Goal: Browse casually

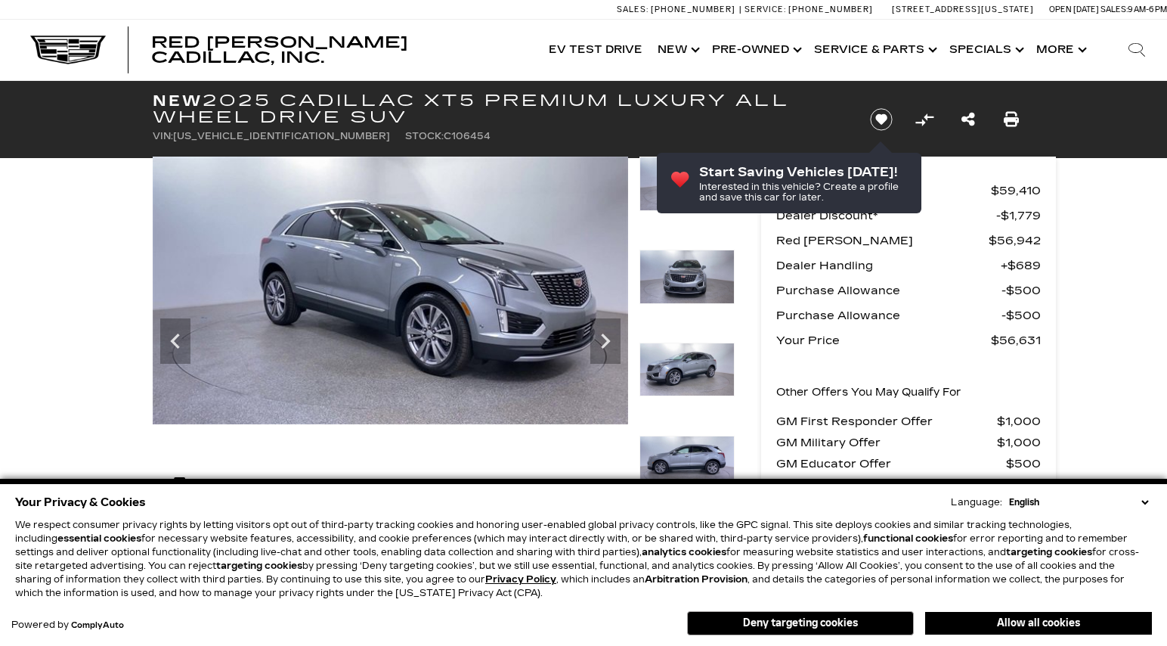
click at [608, 340] on icon "Next" at bounding box center [605, 340] width 9 height 15
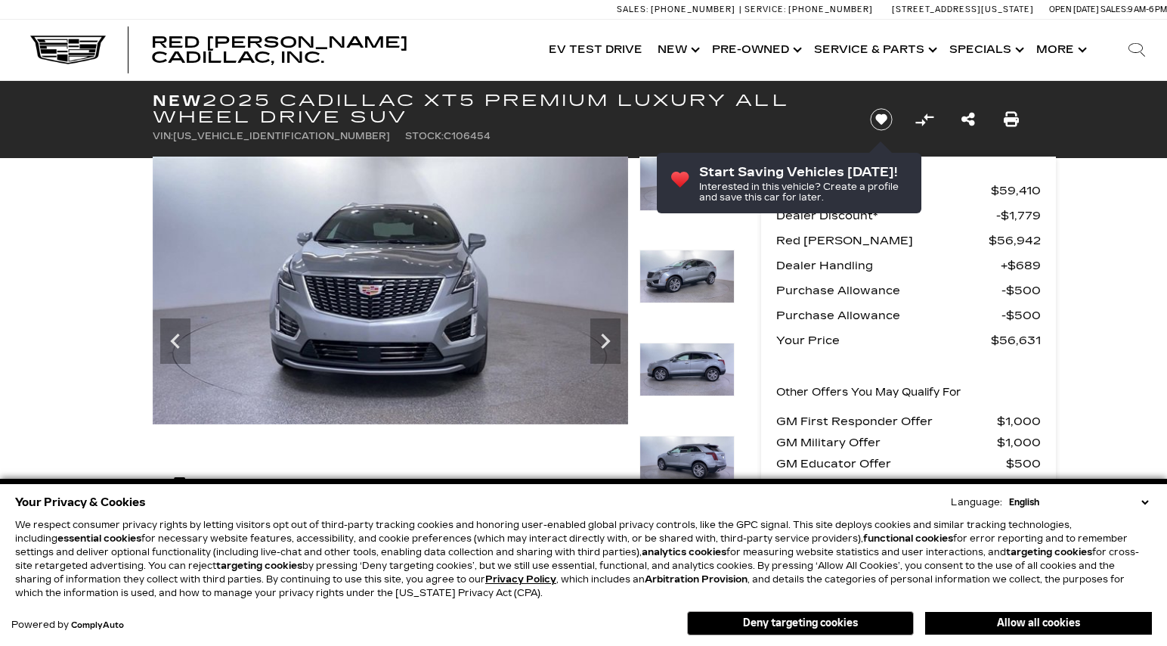
click at [608, 340] on icon "Next" at bounding box center [605, 340] width 9 height 15
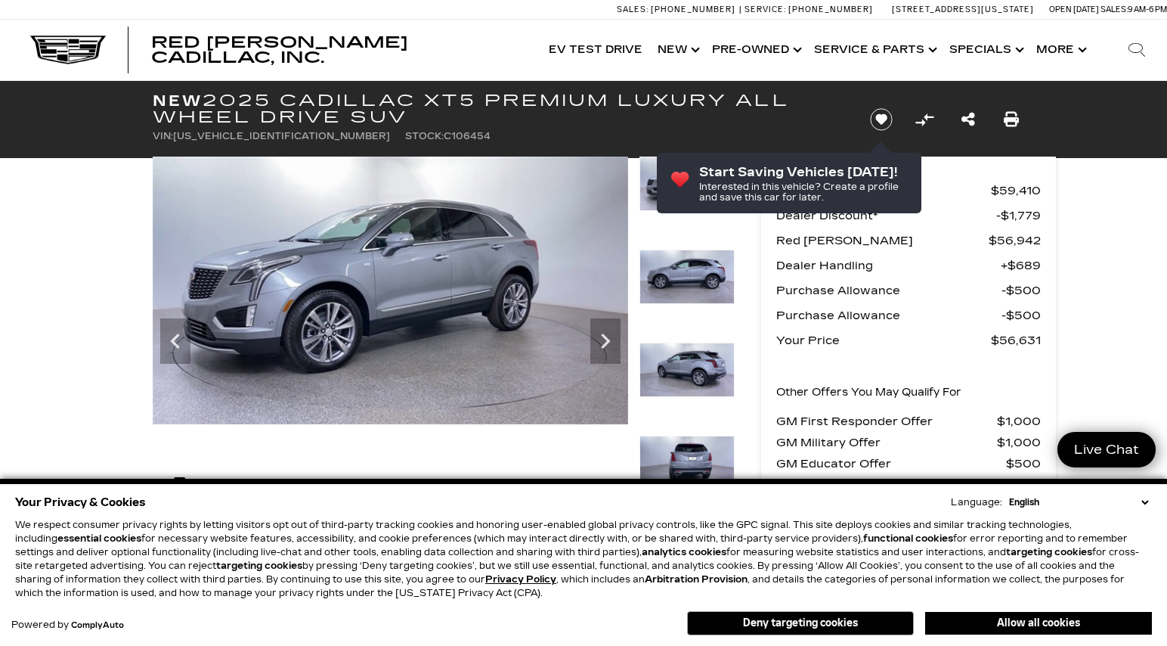
click at [608, 340] on icon "Next" at bounding box center [605, 340] width 9 height 15
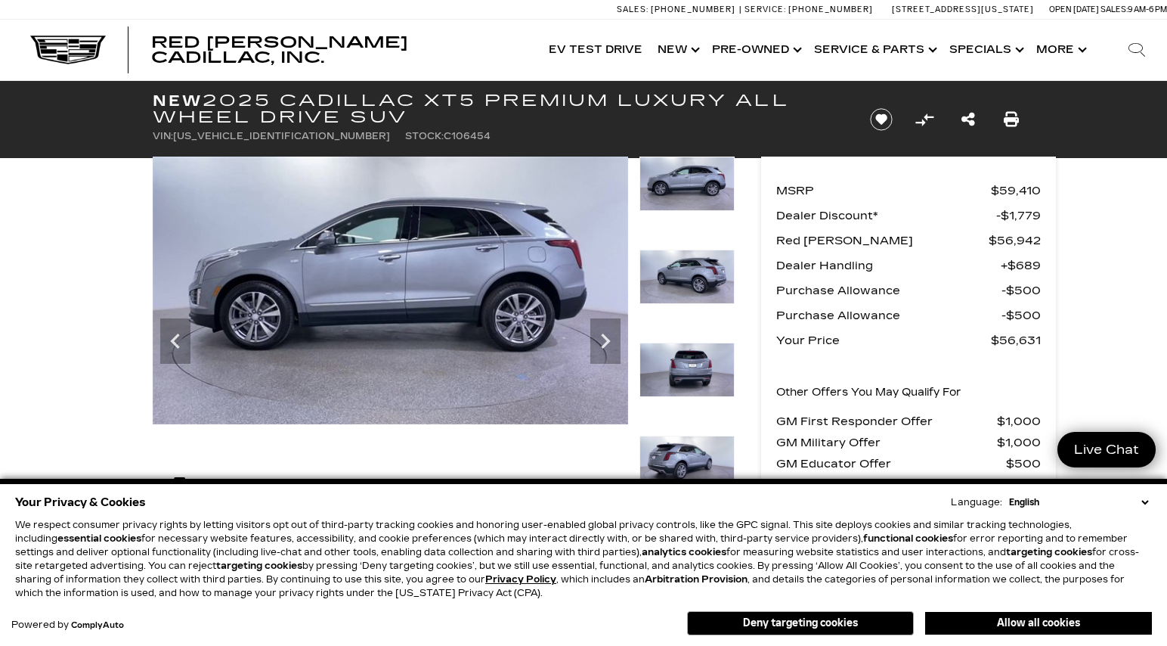
click at [608, 340] on icon "Next" at bounding box center [605, 340] width 9 height 15
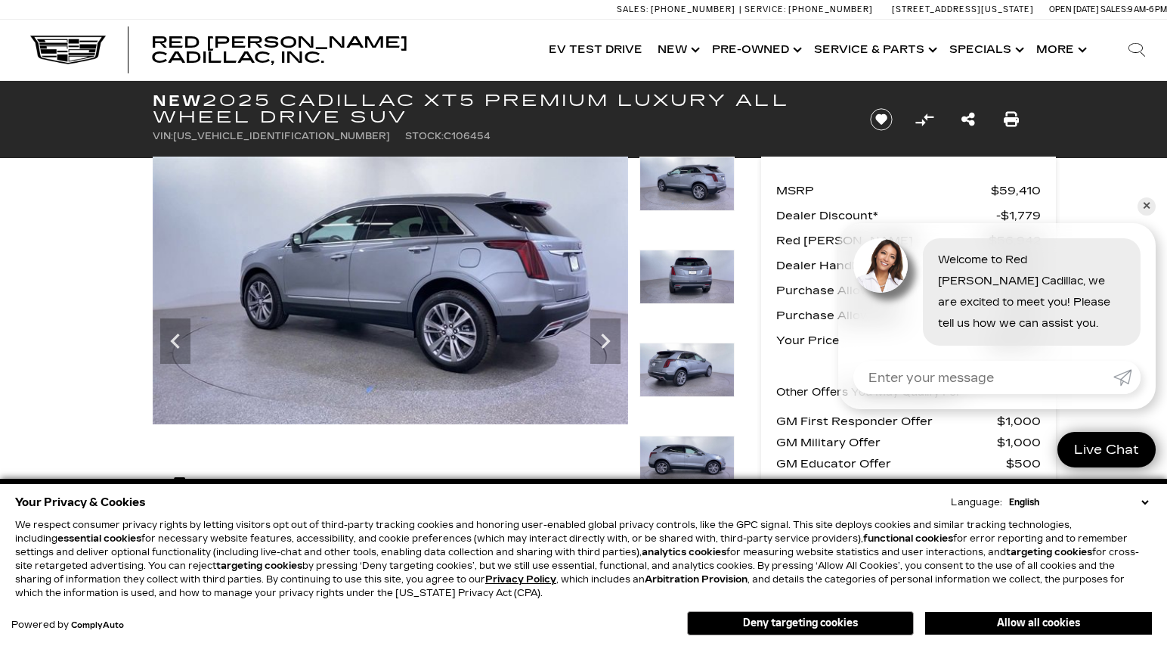
click at [608, 340] on icon "Next" at bounding box center [605, 340] width 9 height 15
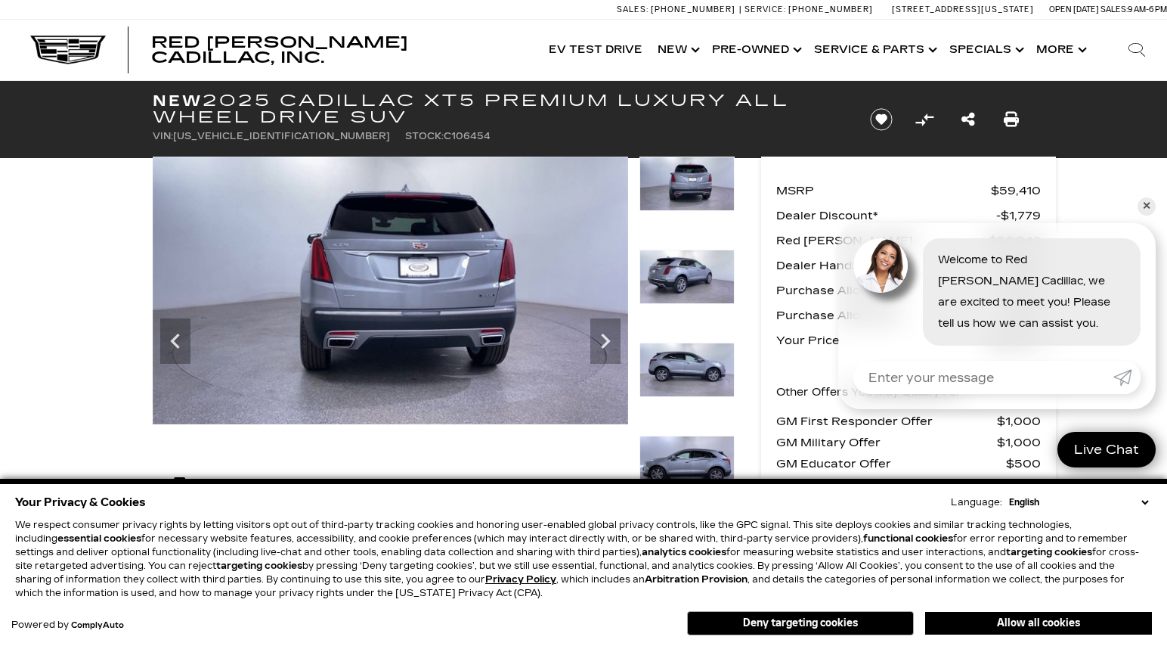
click at [608, 340] on icon "Next" at bounding box center [605, 340] width 9 height 15
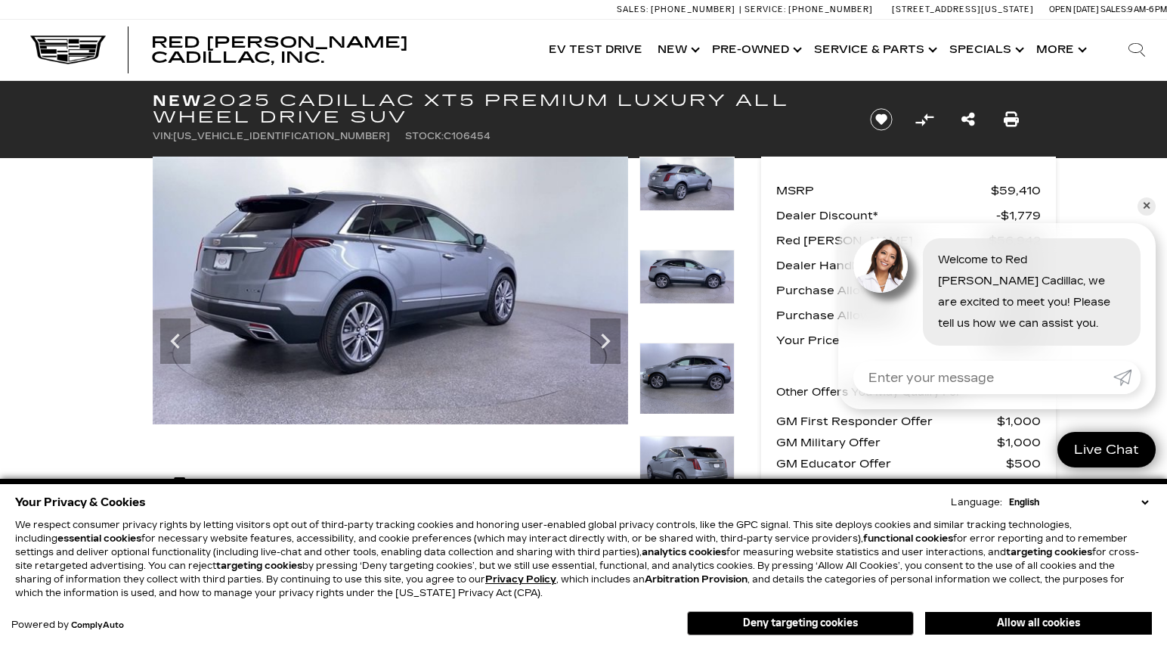
click at [608, 340] on icon "Next" at bounding box center [605, 340] width 9 height 15
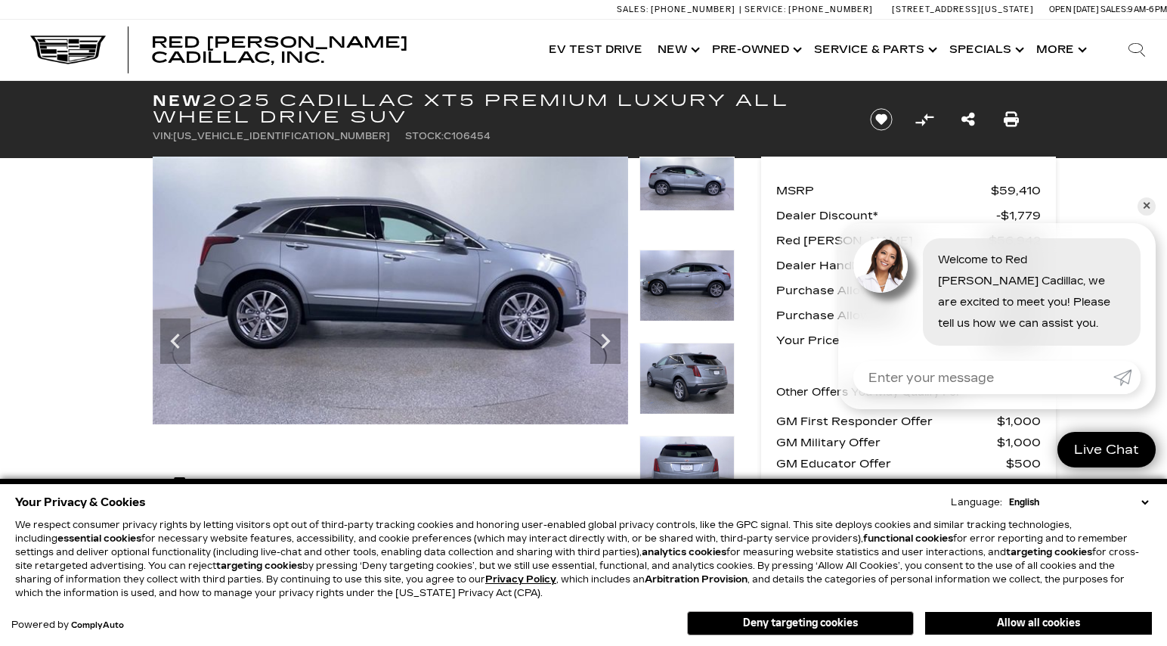
click at [608, 340] on icon "Next" at bounding box center [605, 340] width 9 height 15
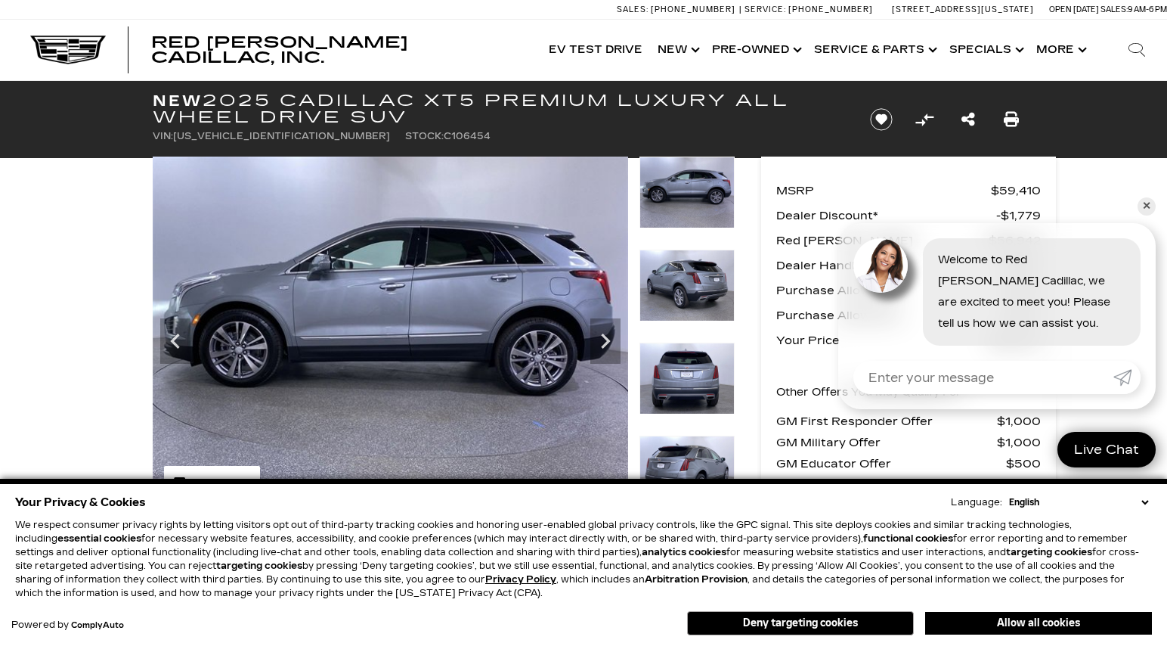
click at [608, 340] on icon "Next" at bounding box center [605, 340] width 9 height 15
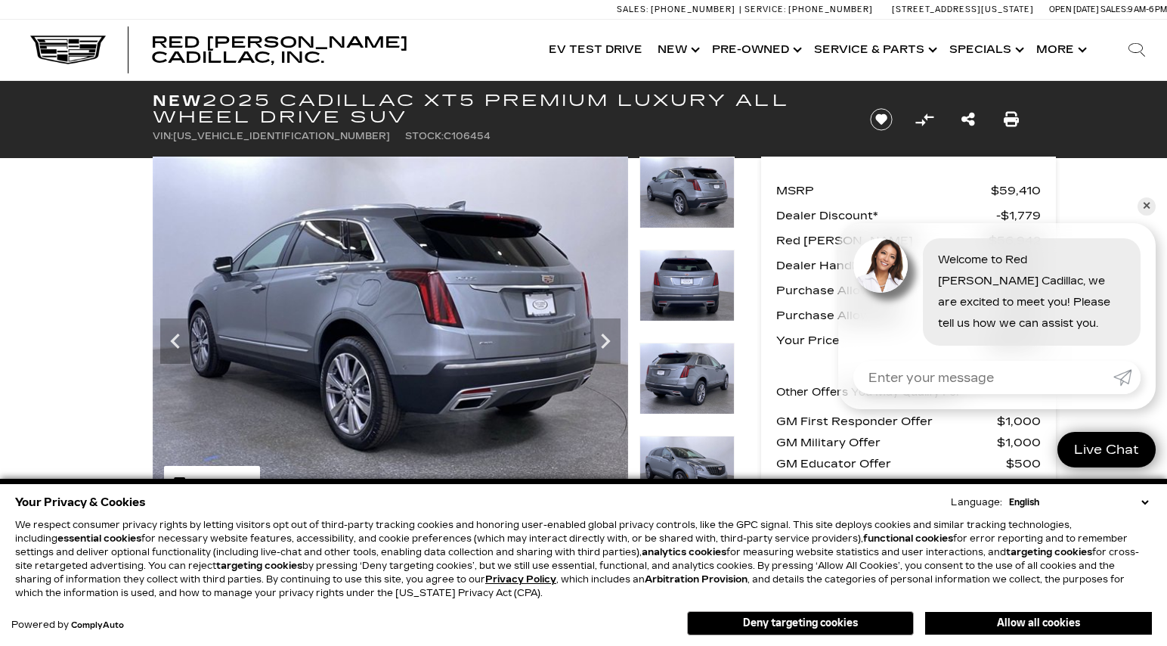
click at [608, 340] on icon "Next" at bounding box center [605, 340] width 9 height 15
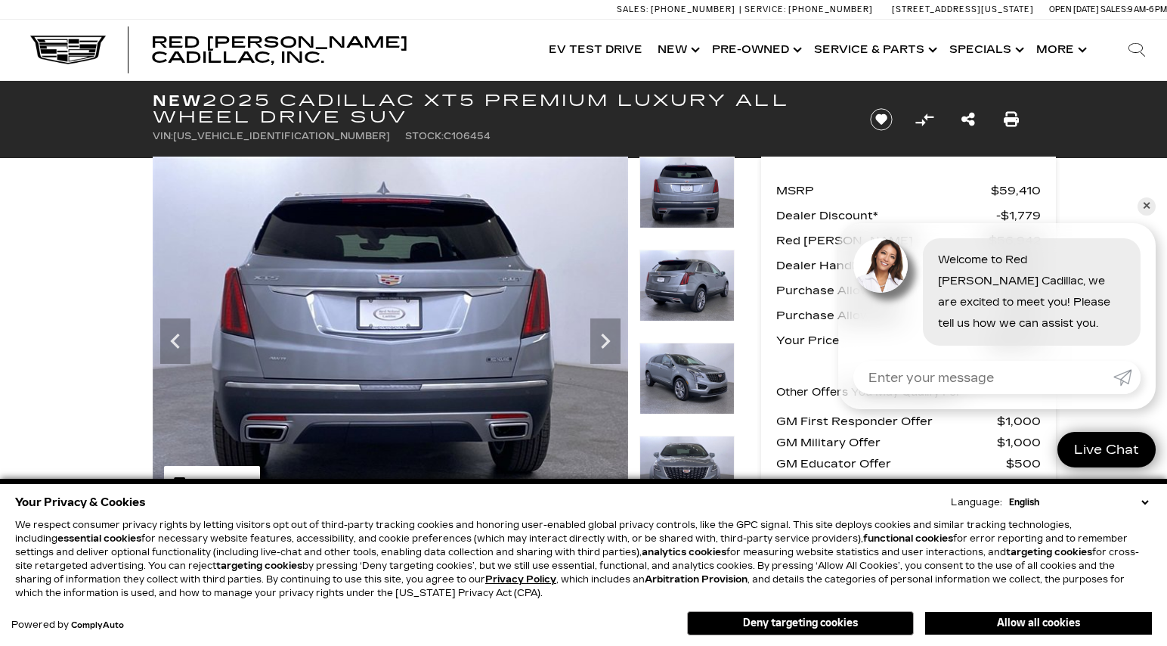
click at [608, 340] on icon "Next" at bounding box center [605, 340] width 9 height 15
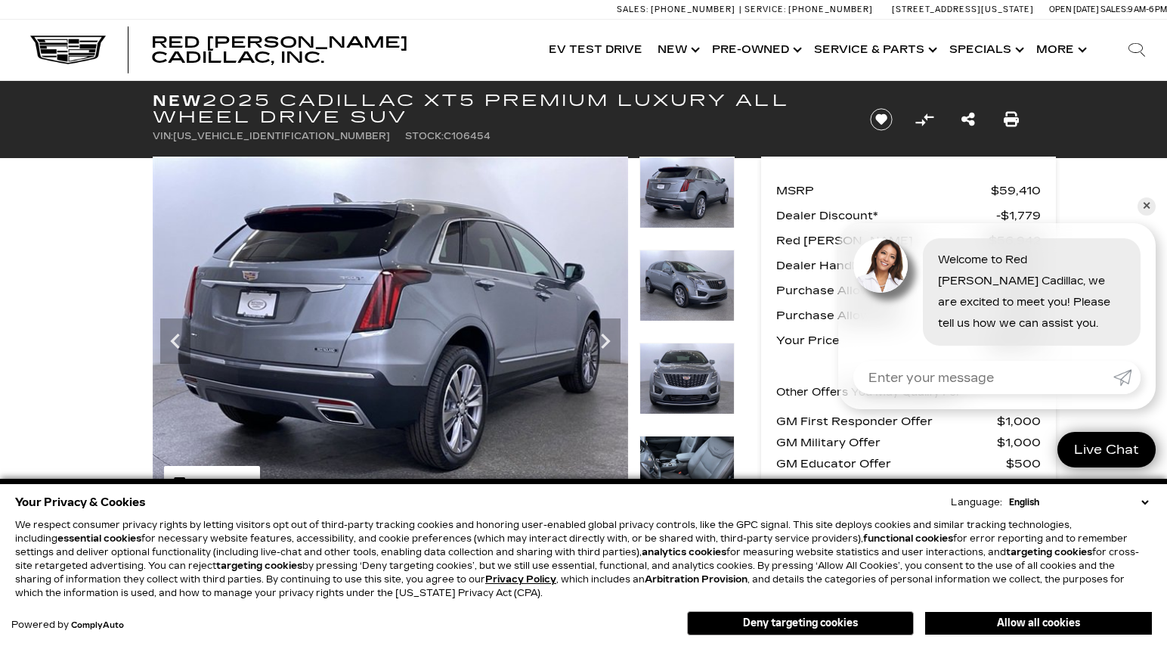
click at [608, 340] on icon "Next" at bounding box center [605, 340] width 9 height 15
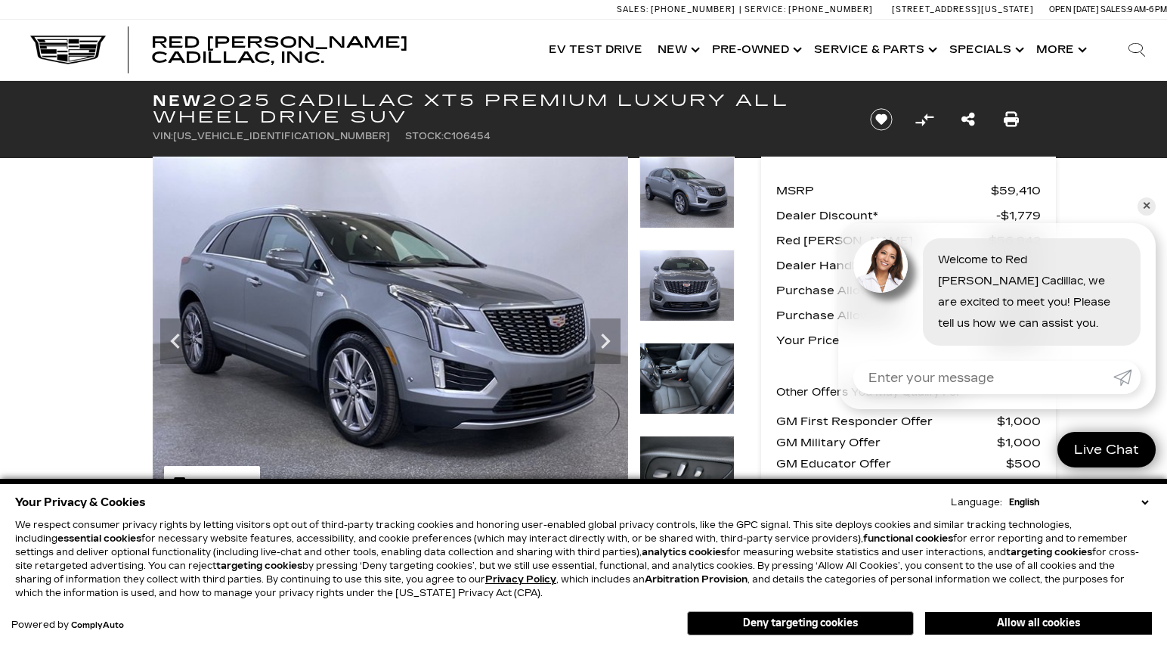
click at [608, 341] on icon "Next" at bounding box center [605, 340] width 9 height 15
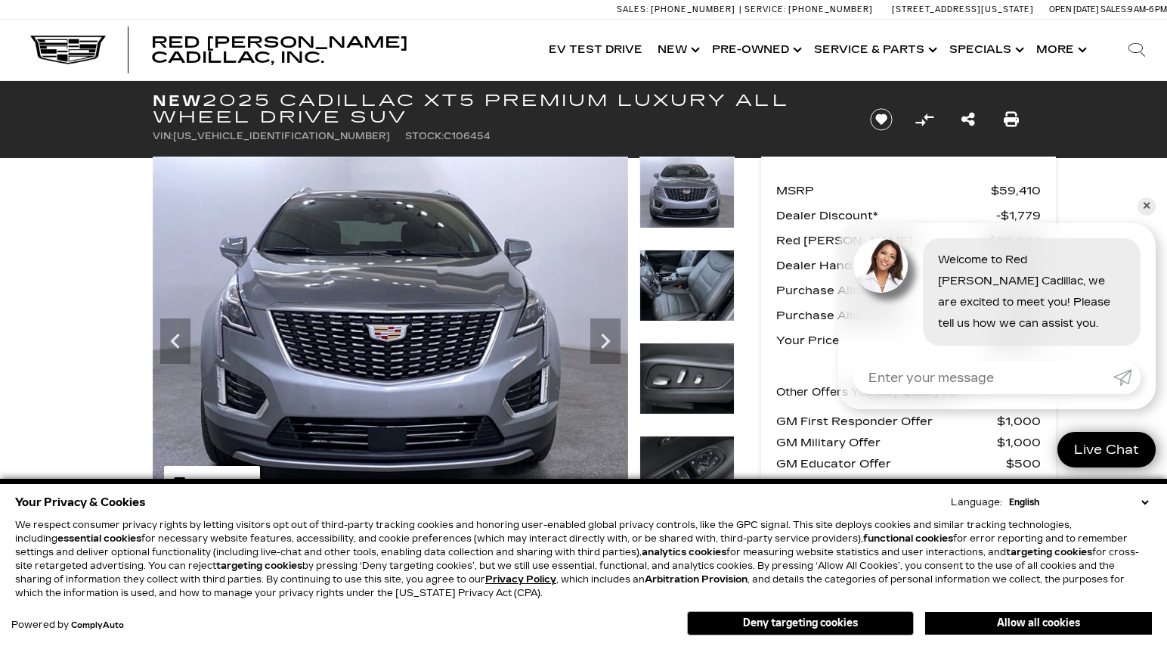
click at [608, 341] on icon "Next" at bounding box center [605, 340] width 9 height 15
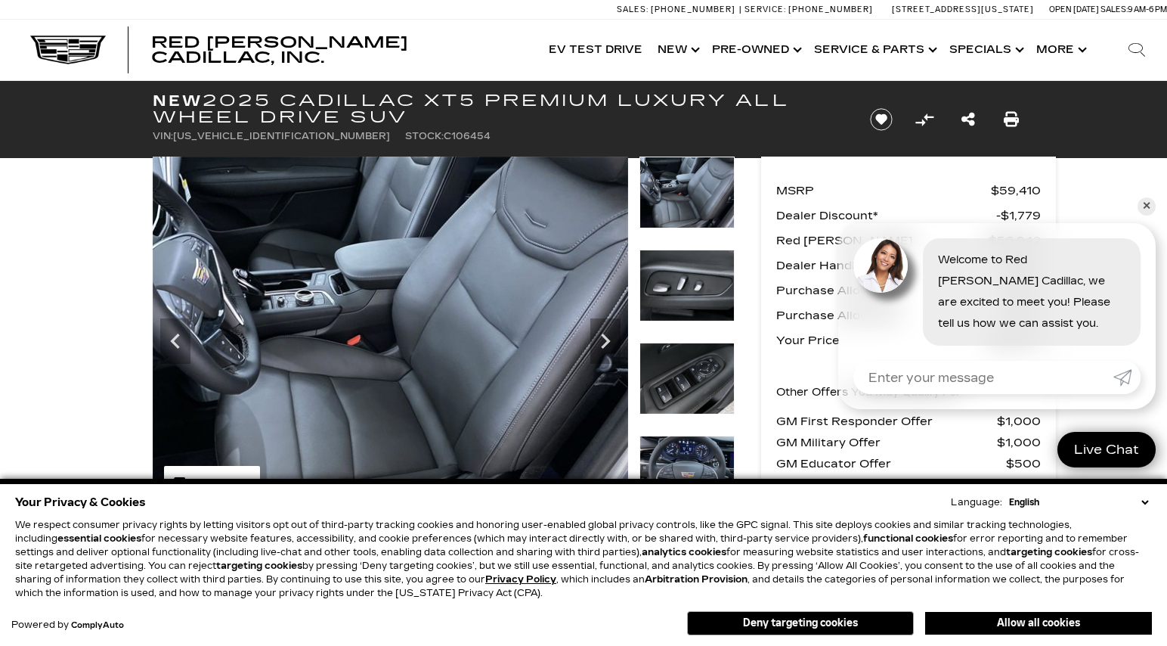
click at [608, 341] on icon "Next" at bounding box center [605, 340] width 9 height 15
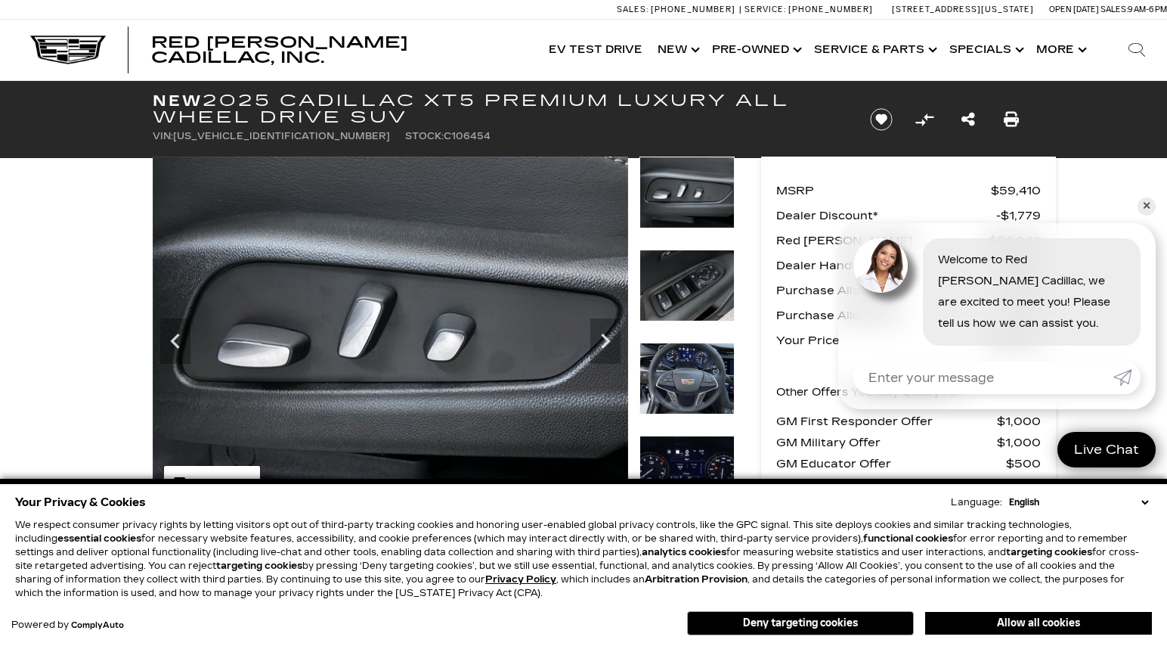
click at [608, 341] on icon "Next" at bounding box center [605, 340] width 9 height 15
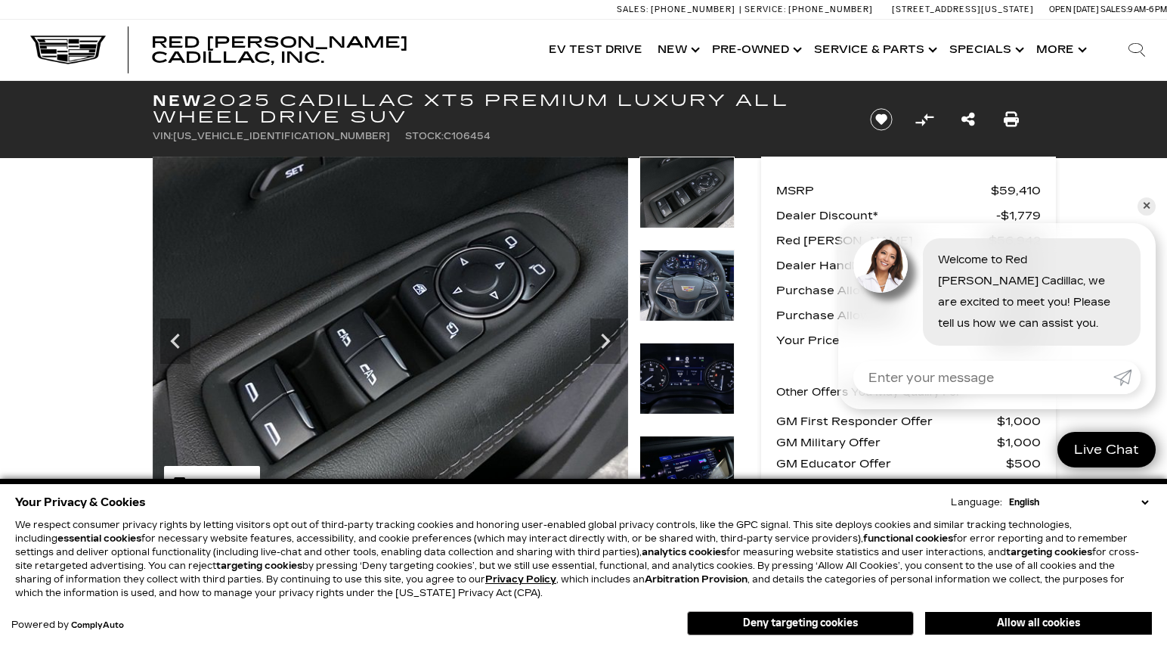
click at [608, 341] on icon "Next" at bounding box center [605, 340] width 9 height 15
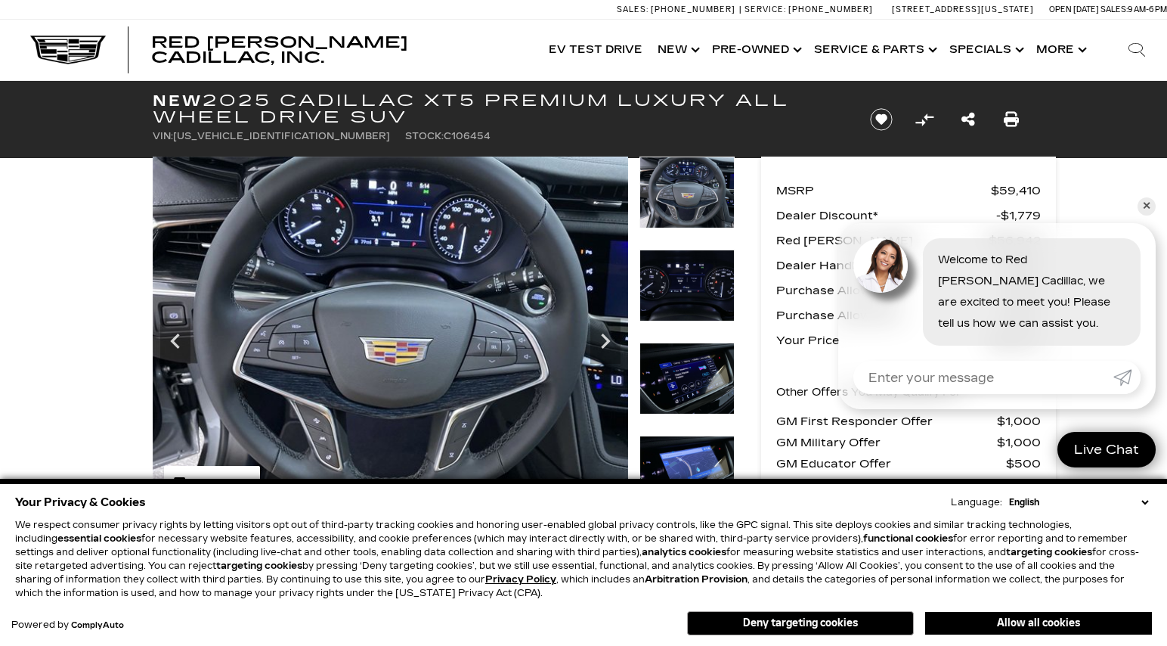
click at [608, 341] on icon "Next" at bounding box center [605, 340] width 9 height 15
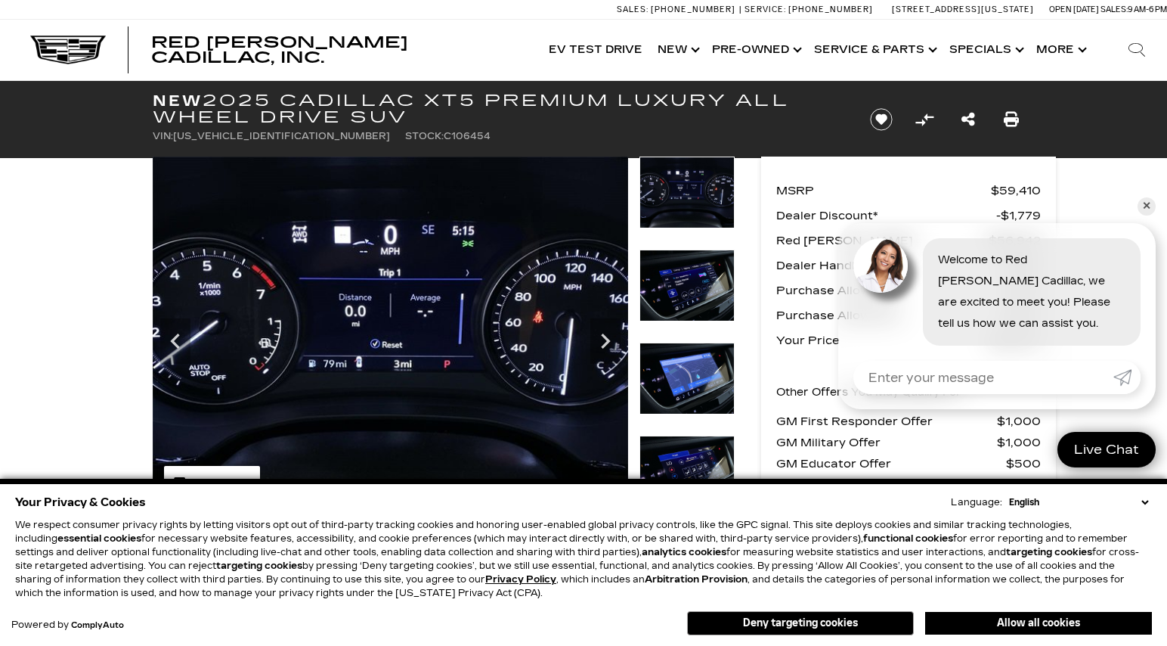
click at [608, 341] on icon "Next" at bounding box center [605, 340] width 9 height 15
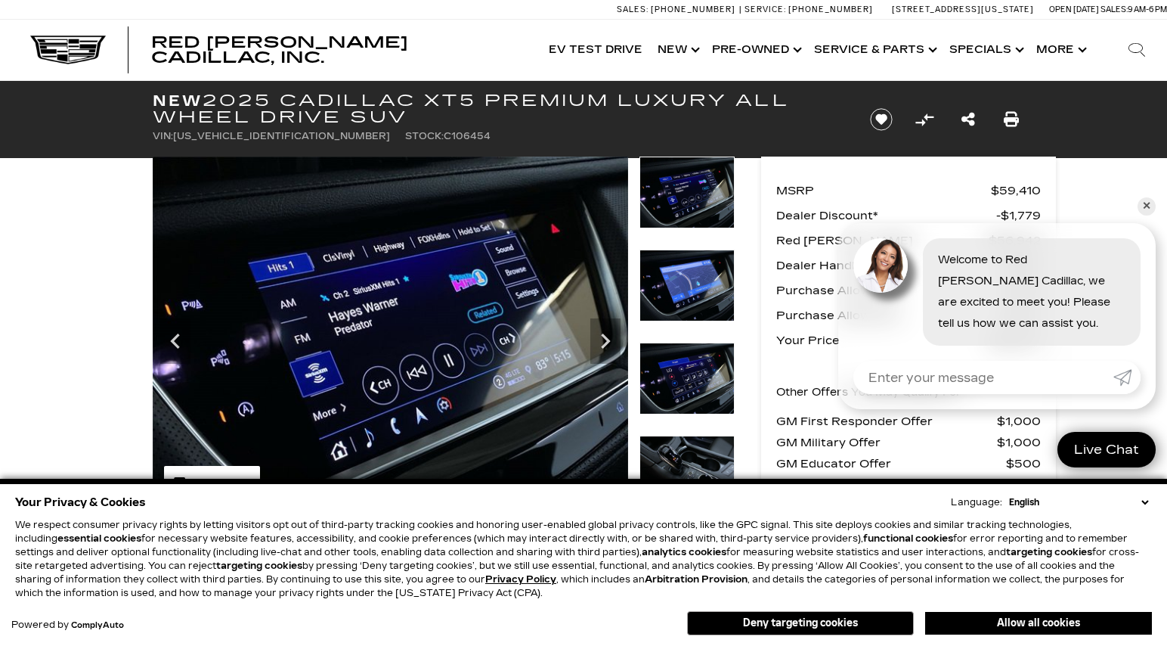
click at [608, 341] on icon "Next" at bounding box center [605, 340] width 9 height 15
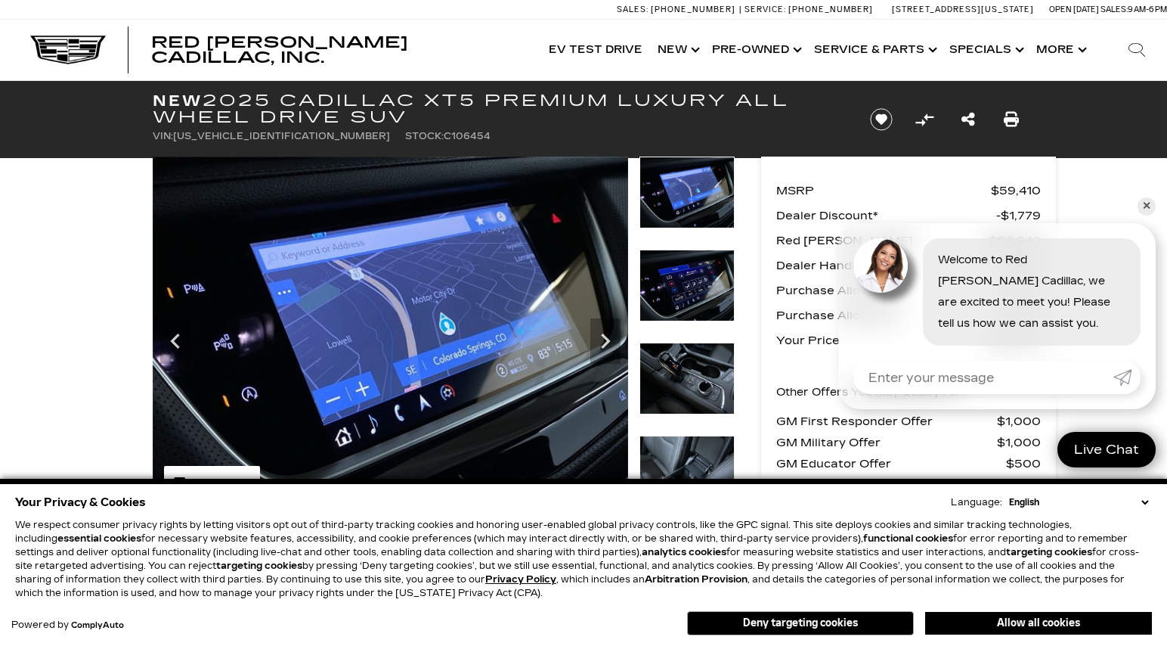
click at [608, 341] on icon "Next" at bounding box center [605, 340] width 9 height 15
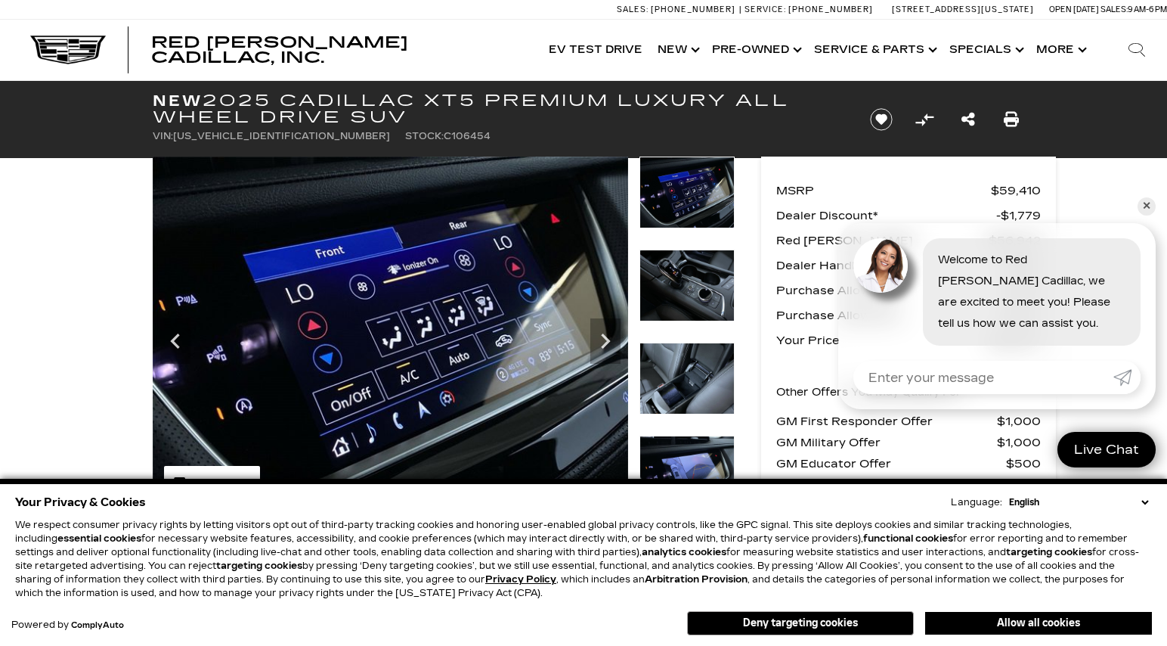
click at [608, 341] on icon "Next" at bounding box center [605, 340] width 9 height 15
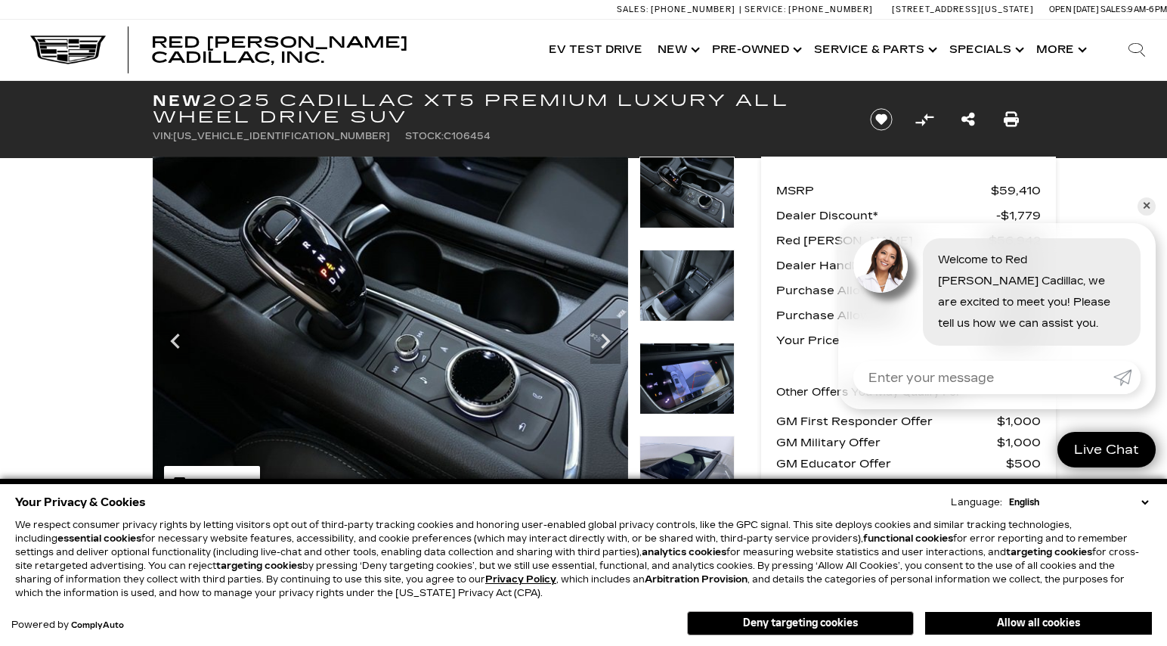
click at [608, 341] on icon "Next" at bounding box center [605, 340] width 9 height 15
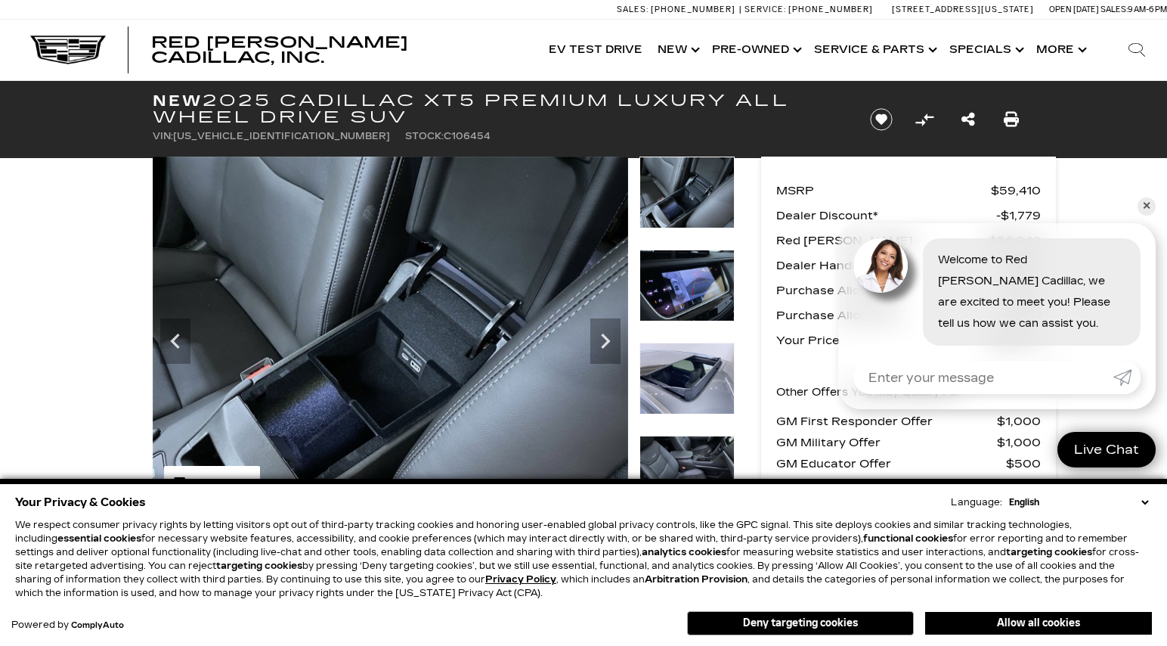
click at [608, 341] on icon "Next" at bounding box center [605, 340] width 9 height 15
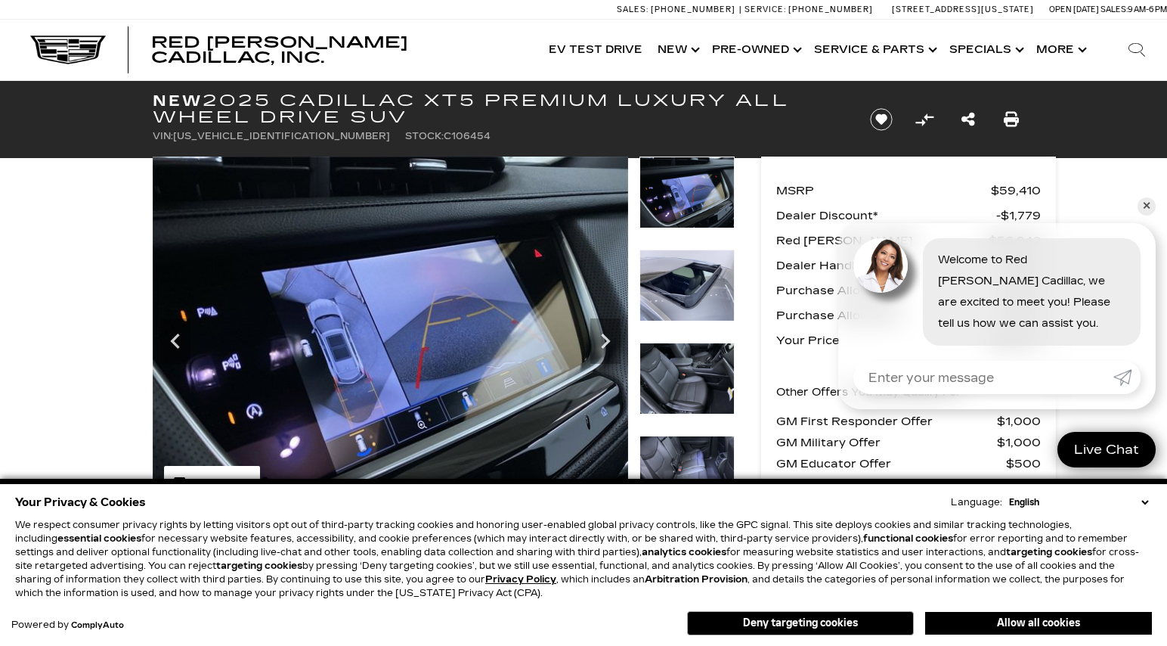
click at [608, 341] on icon "Next" at bounding box center [605, 340] width 9 height 15
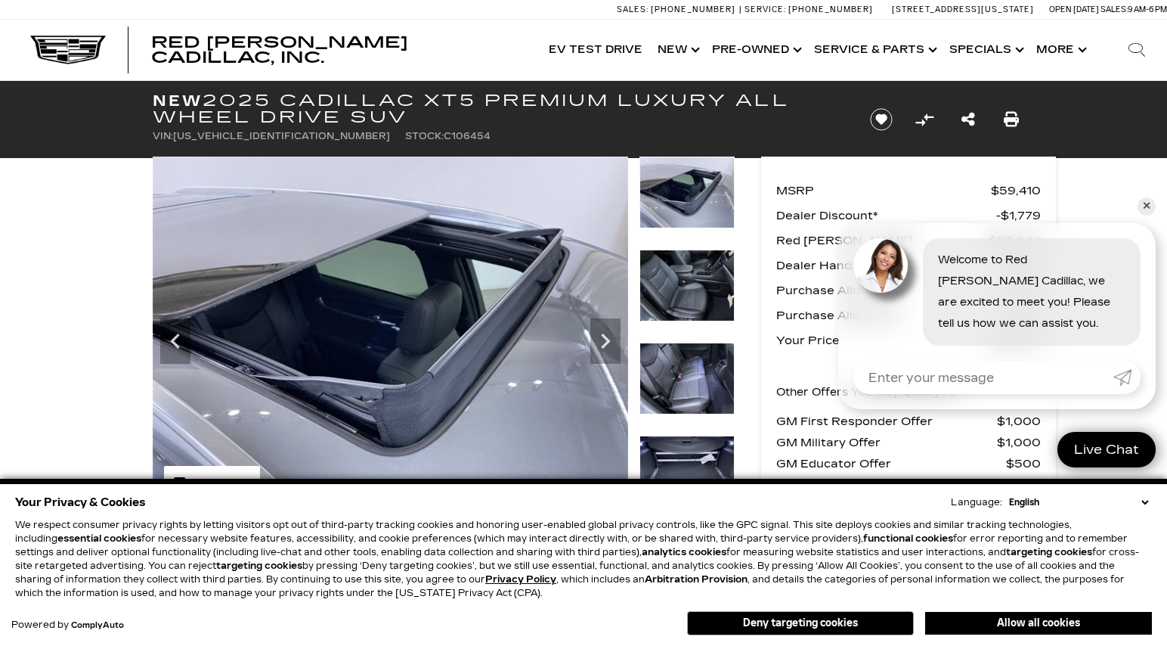
click at [608, 341] on icon "Next" at bounding box center [605, 340] width 9 height 15
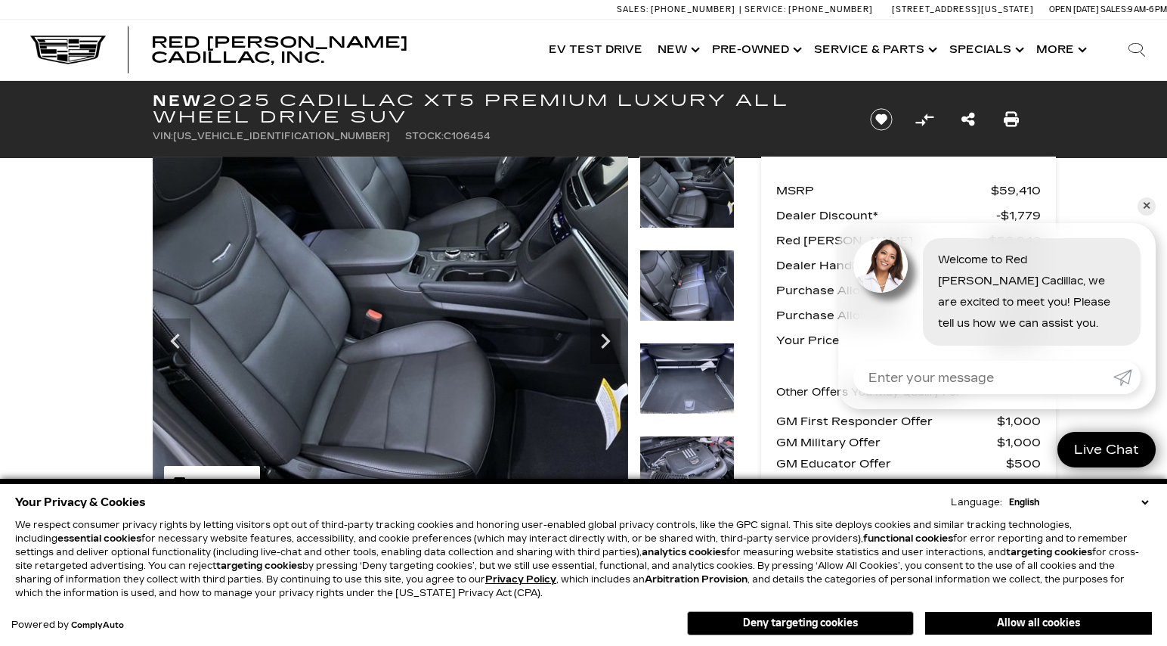
click at [608, 341] on icon "Next" at bounding box center [605, 340] width 9 height 15
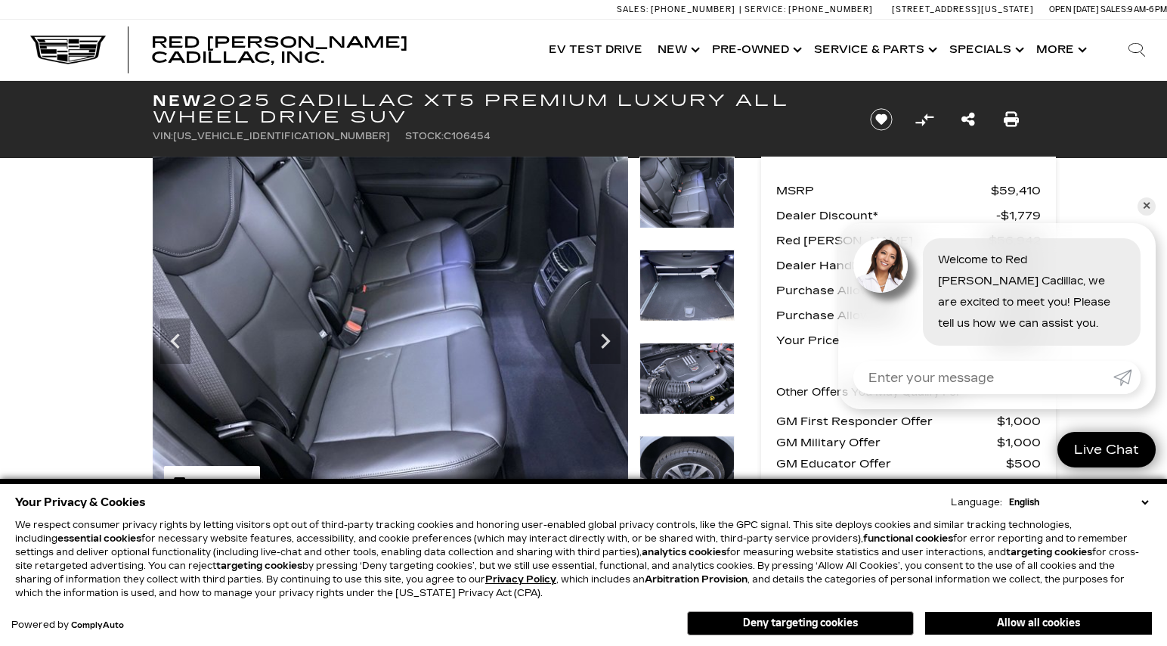
click at [608, 341] on icon "Next" at bounding box center [605, 340] width 9 height 15
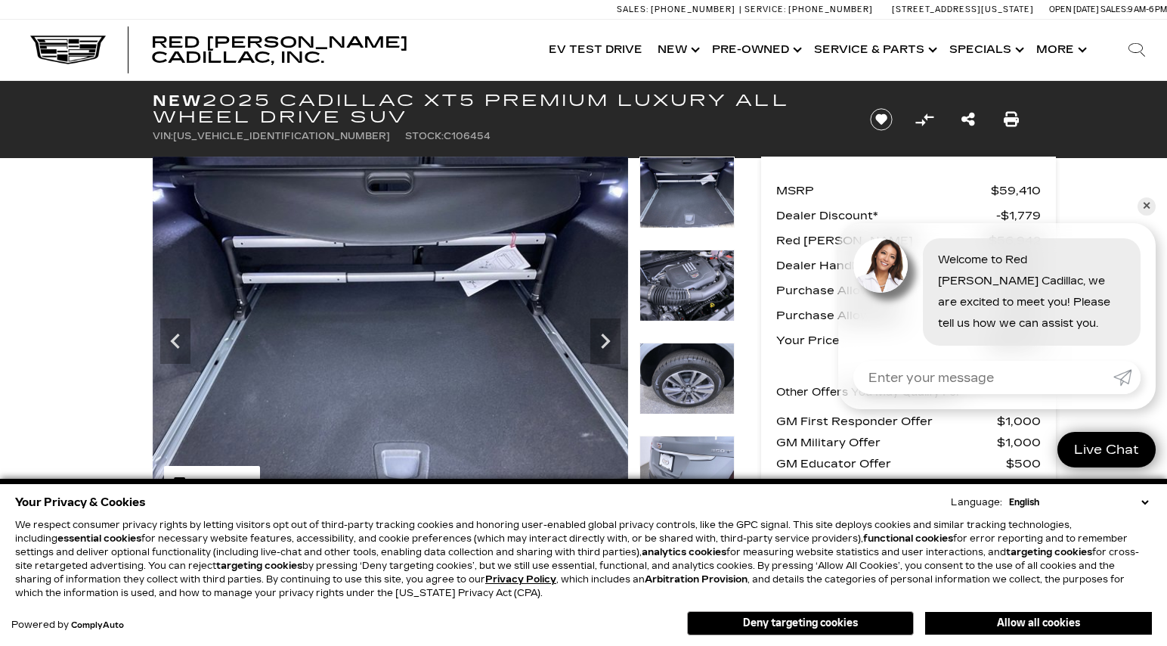
click at [608, 341] on icon "Next" at bounding box center [605, 340] width 9 height 15
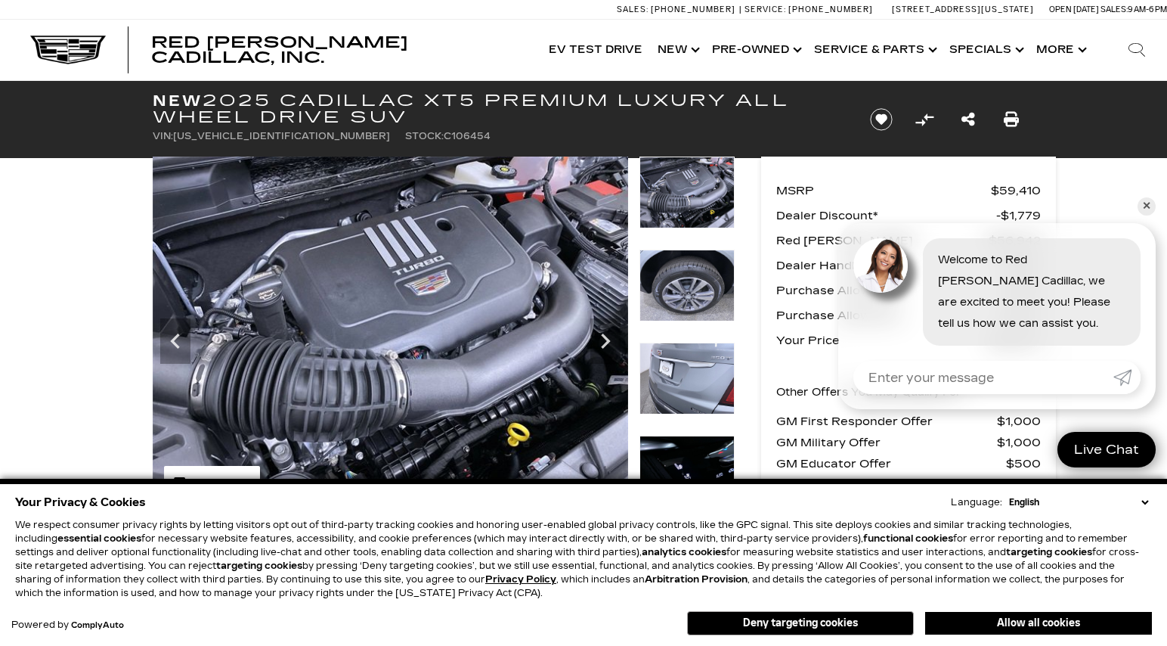
click at [608, 341] on icon "Next" at bounding box center [605, 340] width 9 height 15
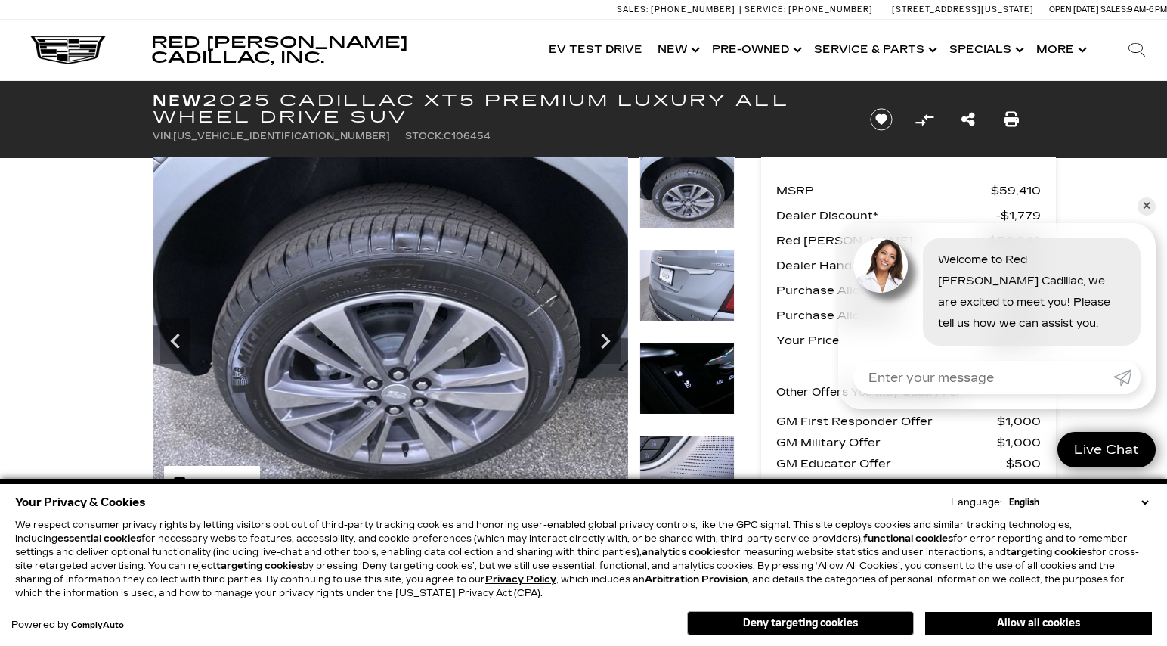
click at [608, 341] on icon "Next" at bounding box center [605, 340] width 9 height 15
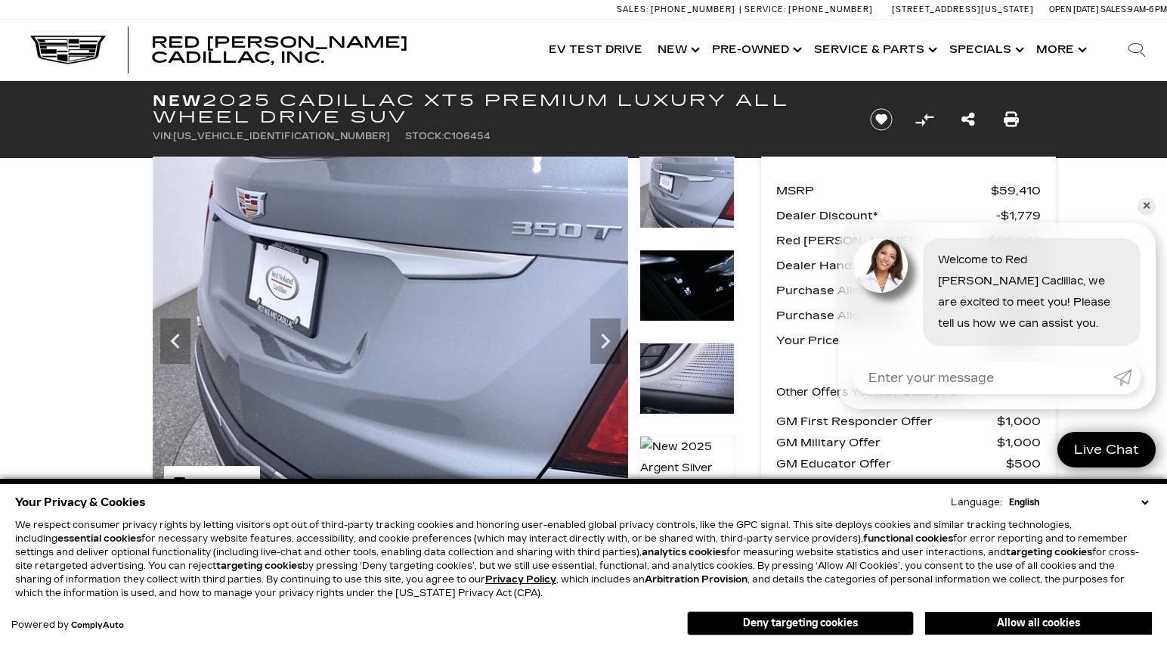
click at [608, 341] on icon "Next" at bounding box center [605, 340] width 9 height 15
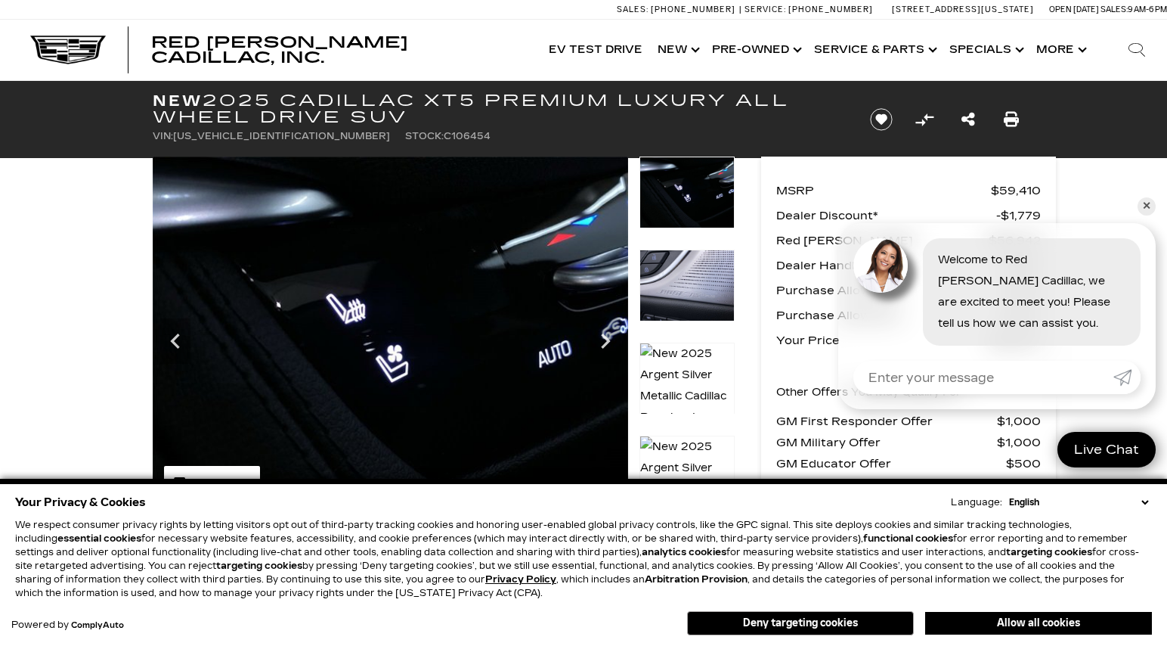
click at [608, 341] on icon "Next" at bounding box center [605, 340] width 9 height 15
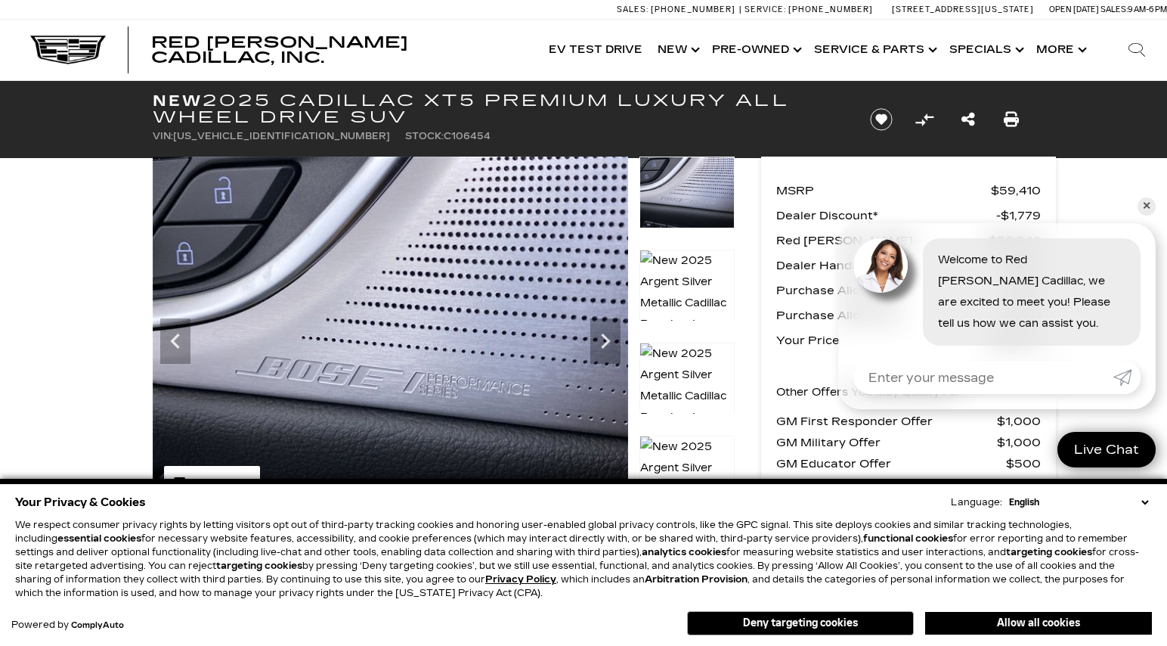
click at [608, 341] on icon "Next" at bounding box center [605, 340] width 9 height 15
